Goal: Transaction & Acquisition: Purchase product/service

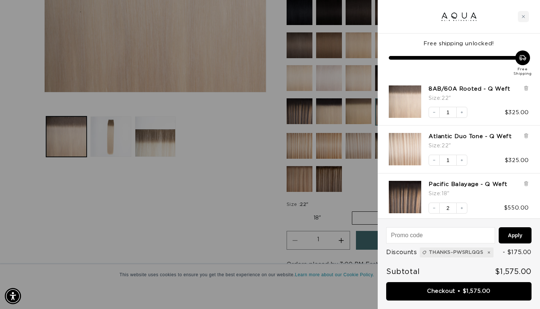
scroll to position [0, 975]
click at [436, 208] on button "Decrease quantity" at bounding box center [433, 208] width 11 height 11
click at [462, 208] on icon "Increase quantity" at bounding box center [461, 208] width 4 height 4
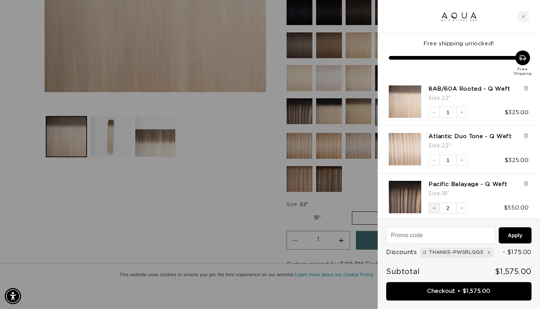
click at [434, 210] on button "Decrease quantity" at bounding box center [433, 208] width 11 height 11
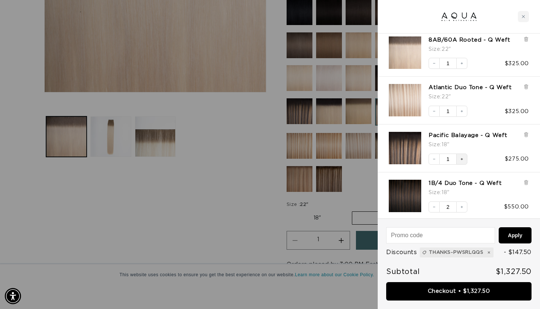
scroll to position [0, 0]
click at [463, 160] on icon "Increase quantity" at bounding box center [461, 159] width 4 height 4
click at [427, 238] on input at bounding box center [440, 235] width 108 height 15
type input "thanks-PWSRLQQS"
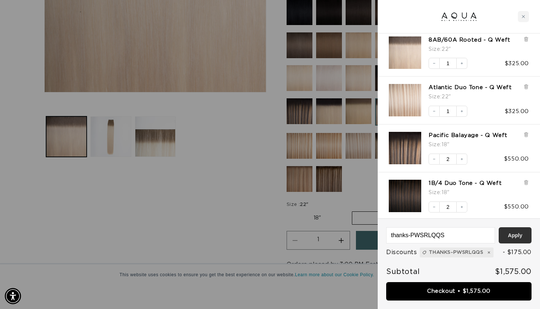
click at [518, 236] on button "Apply" at bounding box center [514, 235] width 33 height 16
click at [526, 135] on icon at bounding box center [525, 135] width 3 height 4
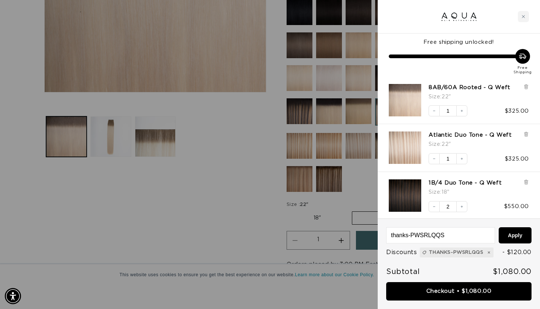
scroll to position [0, 975]
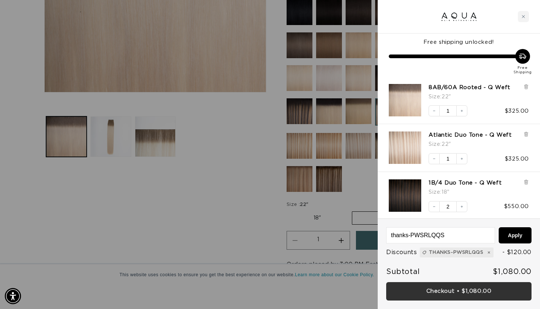
click at [417, 291] on link "Checkout • $1,080.00" at bounding box center [458, 291] width 145 height 19
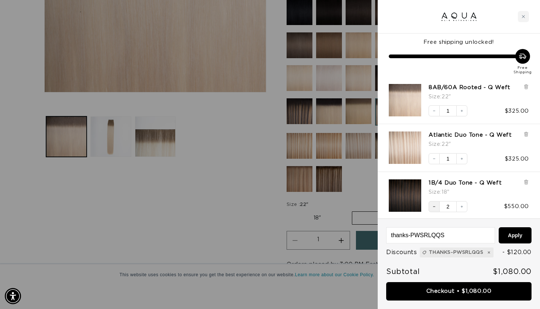
scroll to position [0, 487]
click at [524, 181] on icon at bounding box center [526, 183] width 6 height 6
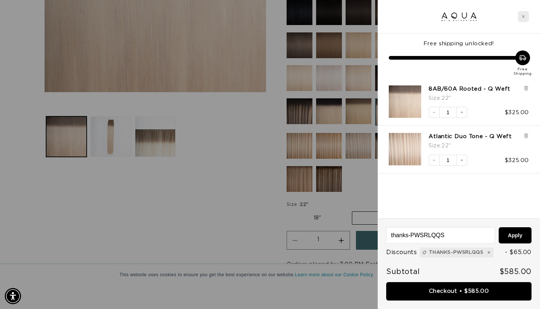
click at [523, 17] on icon "Close cart" at bounding box center [523, 17] width 4 height 4
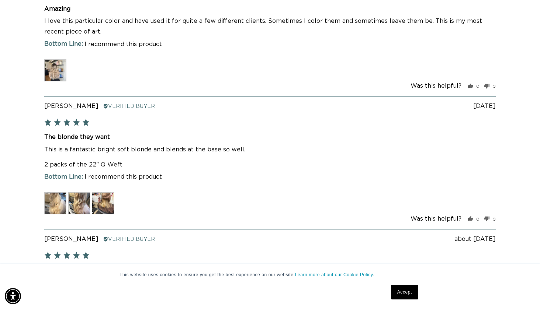
scroll to position [0, 975]
click at [83, 196] on img at bounding box center [79, 203] width 22 height 22
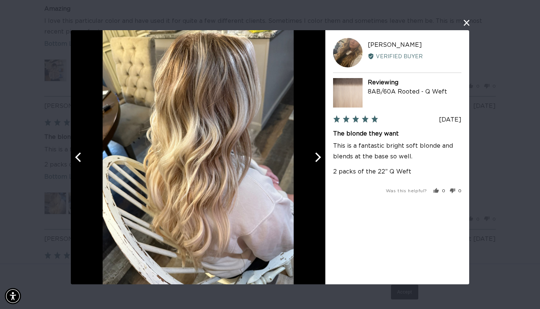
scroll to position [0, 0]
click at [464, 22] on button "close this modal window" at bounding box center [466, 22] width 9 height 9
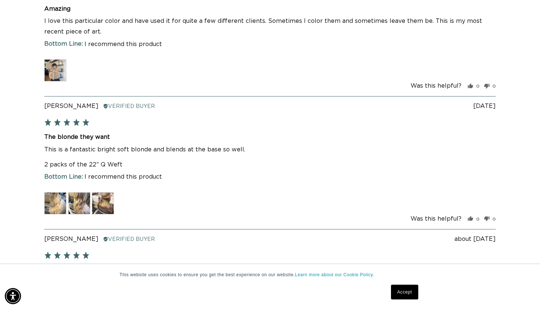
scroll to position [0, 487]
click at [81, 204] on img at bounding box center [79, 203] width 22 height 22
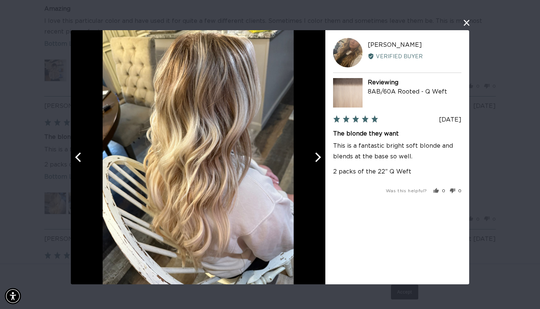
scroll to position [0, 975]
click at [78, 157] on icon "Previous" at bounding box center [79, 158] width 10 height 10
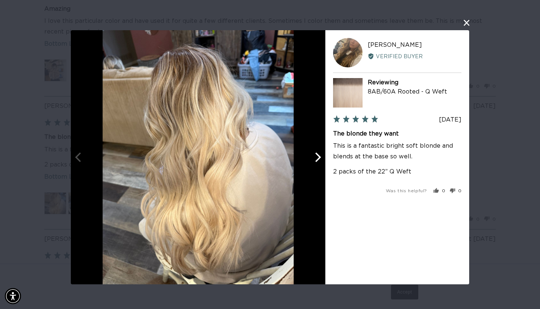
click at [465, 25] on button "close this modal window" at bounding box center [466, 22] width 9 height 9
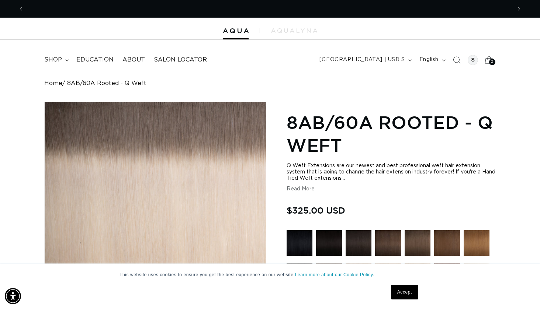
scroll to position [0, 487]
click at [488, 60] on icon at bounding box center [488, 59] width 17 height 17
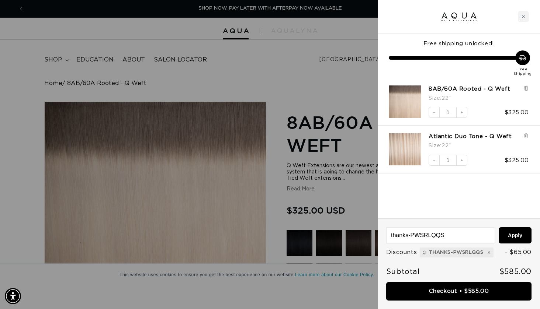
click at [317, 79] on div at bounding box center [270, 154] width 540 height 309
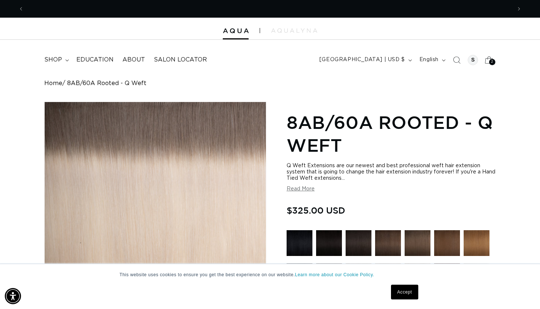
scroll to position [0, 0]
click at [492, 62] on span "2" at bounding box center [492, 62] width 3 height 6
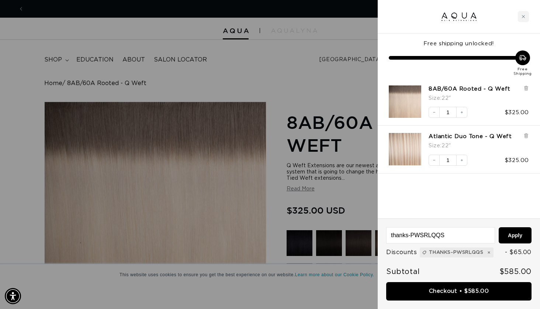
scroll to position [0, 975]
click at [524, 18] on icon "Close cart" at bounding box center [523, 17] width 4 height 4
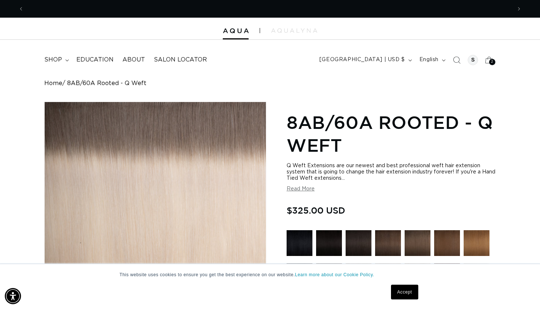
scroll to position [0, 0]
